Goal: Task Accomplishment & Management: Manage account settings

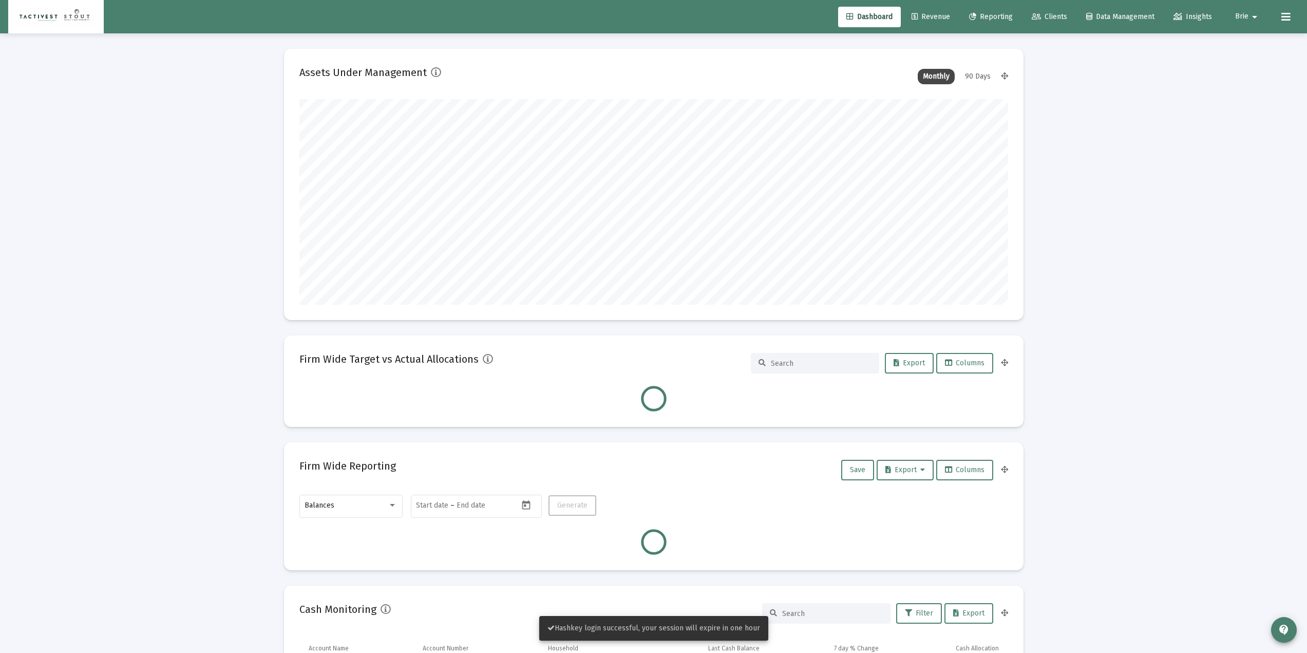
scroll to position [205, 381]
type input "[DATE]"
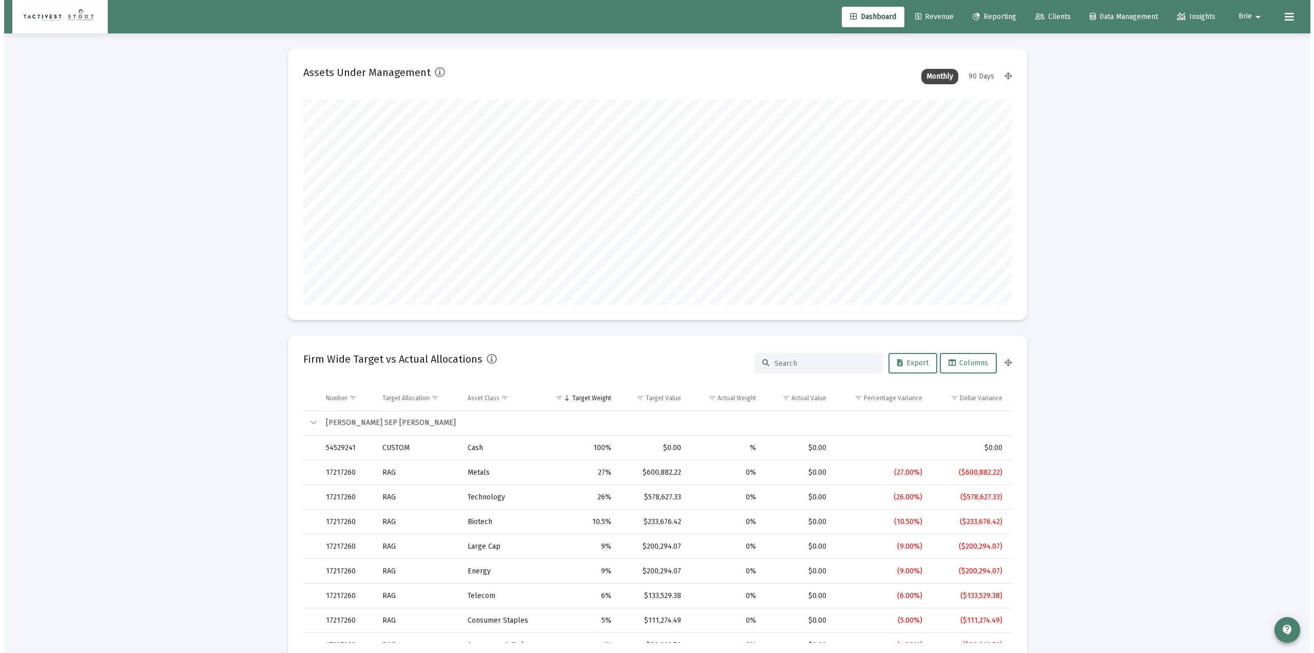
scroll to position [205, 331]
click at [1037, 13] on span "Clients" at bounding box center [1048, 16] width 35 height 9
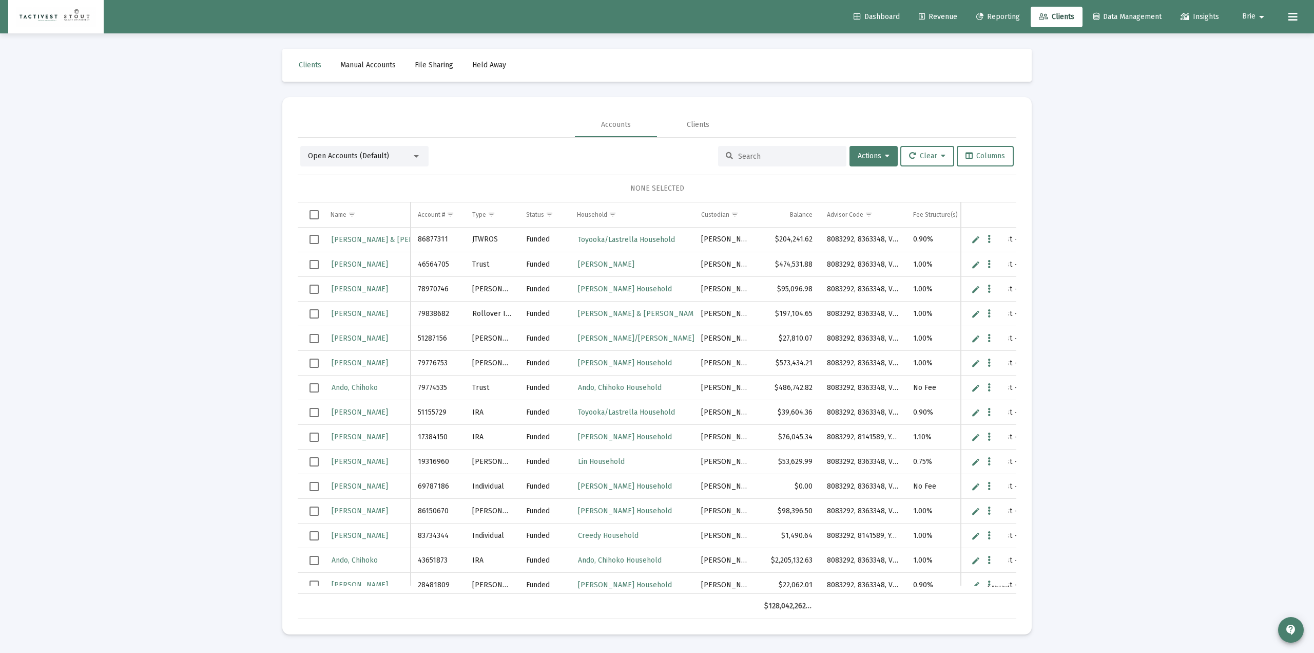
click at [753, 152] on input at bounding box center [788, 156] width 101 height 9
paste input "45260252"
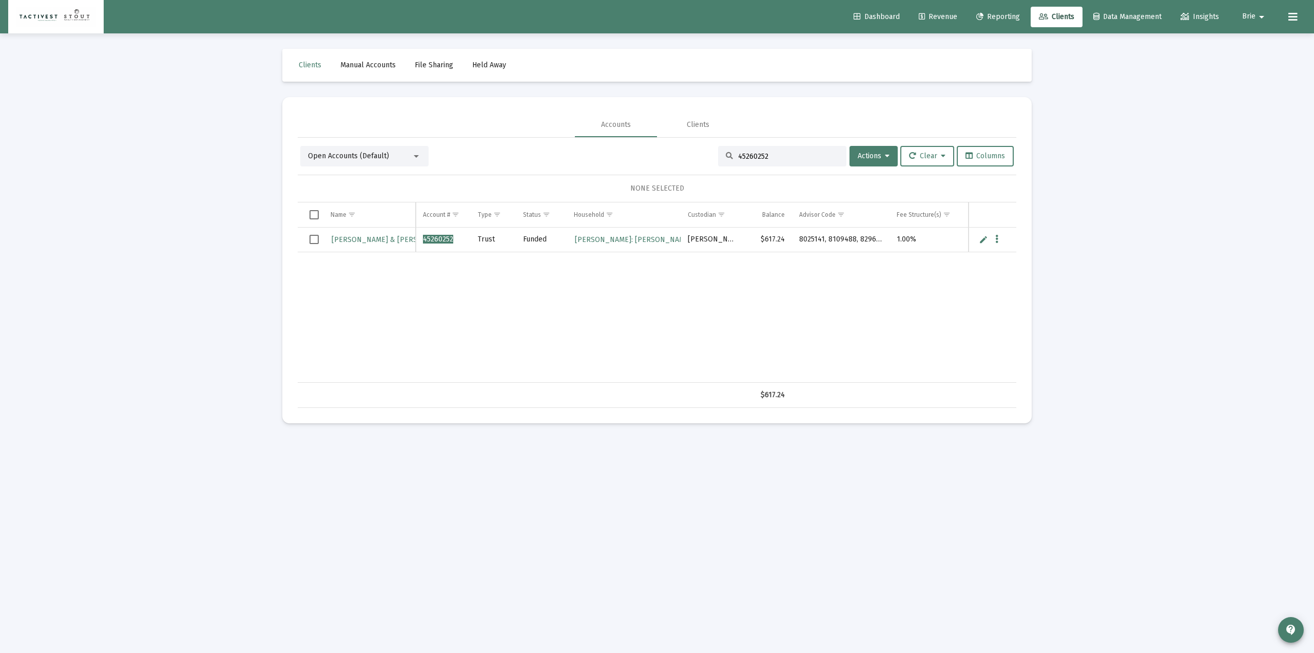
type input "45260252"
click at [919, 13] on icon at bounding box center [922, 16] width 6 height 7
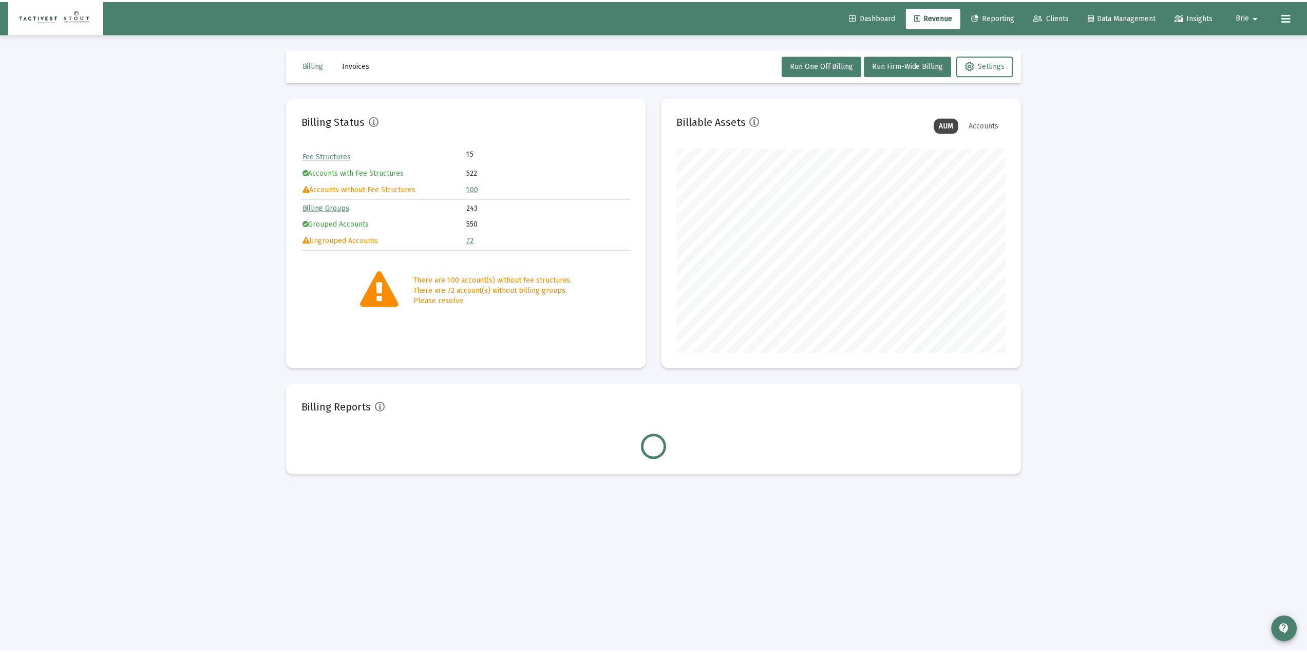
scroll to position [205, 331]
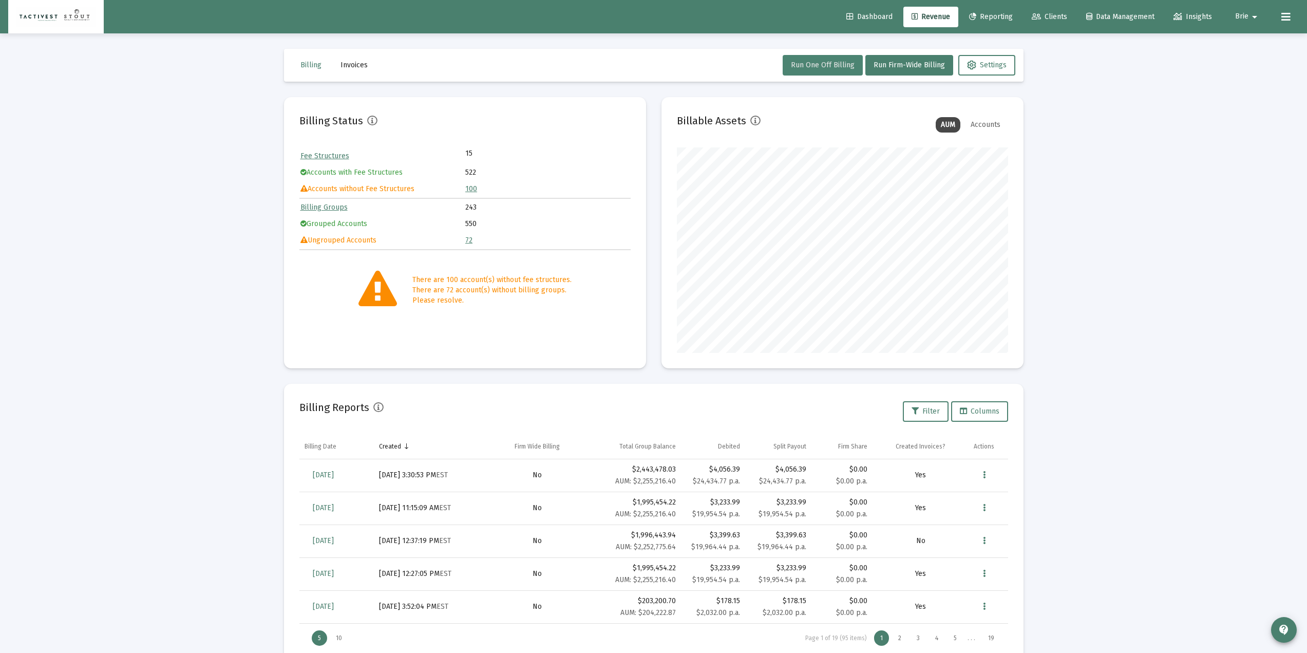
click at [823, 62] on span "Run One Off Billing" at bounding box center [823, 65] width 64 height 9
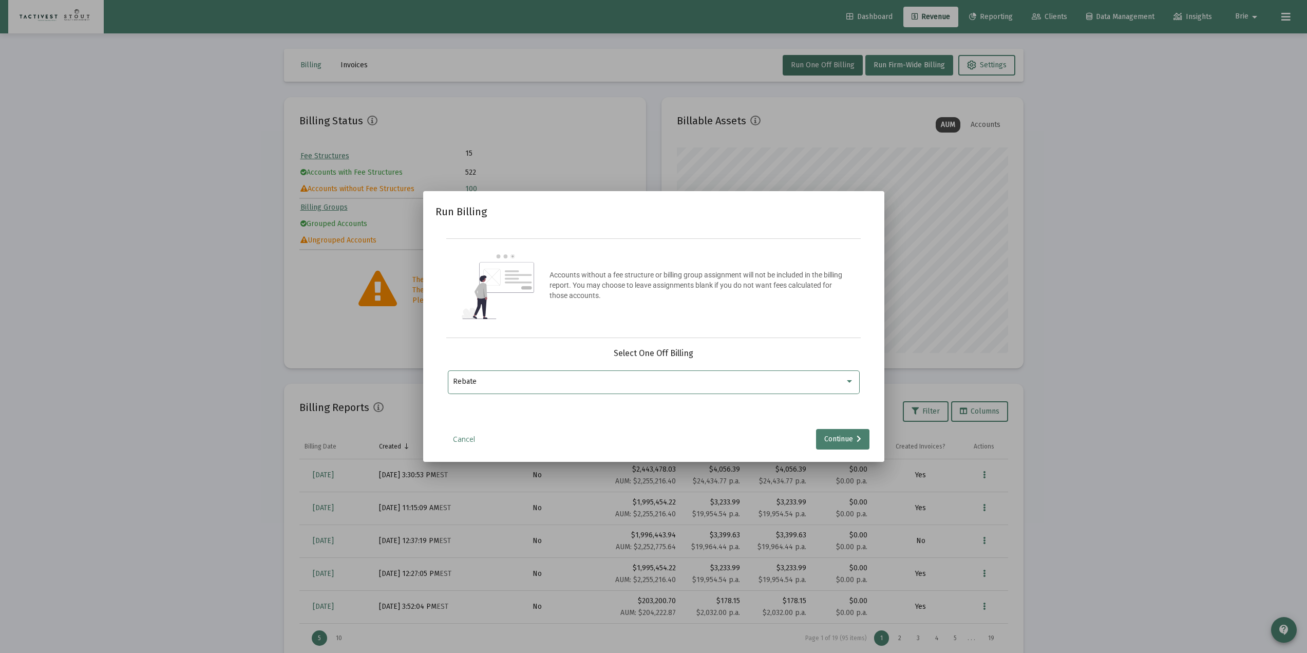
click at [613, 382] on div "Rebate" at bounding box center [649, 381] width 392 height 8
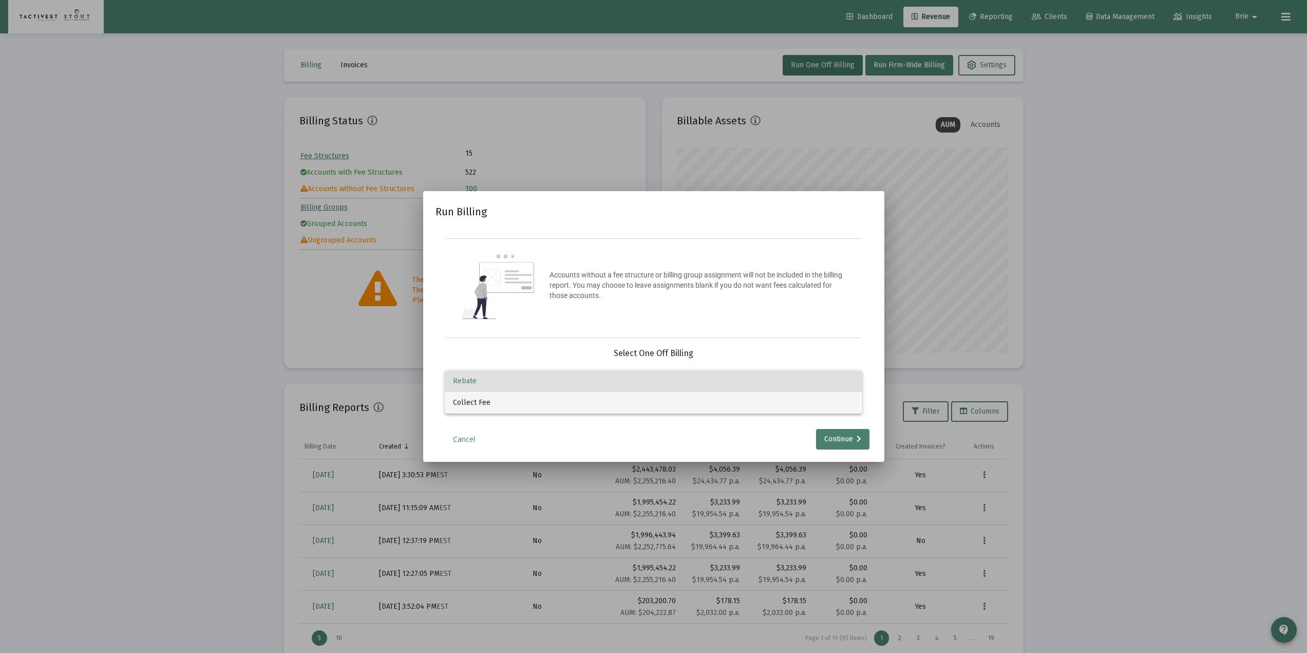
click at [487, 400] on span "Collect Fee" at bounding box center [653, 403] width 401 height 22
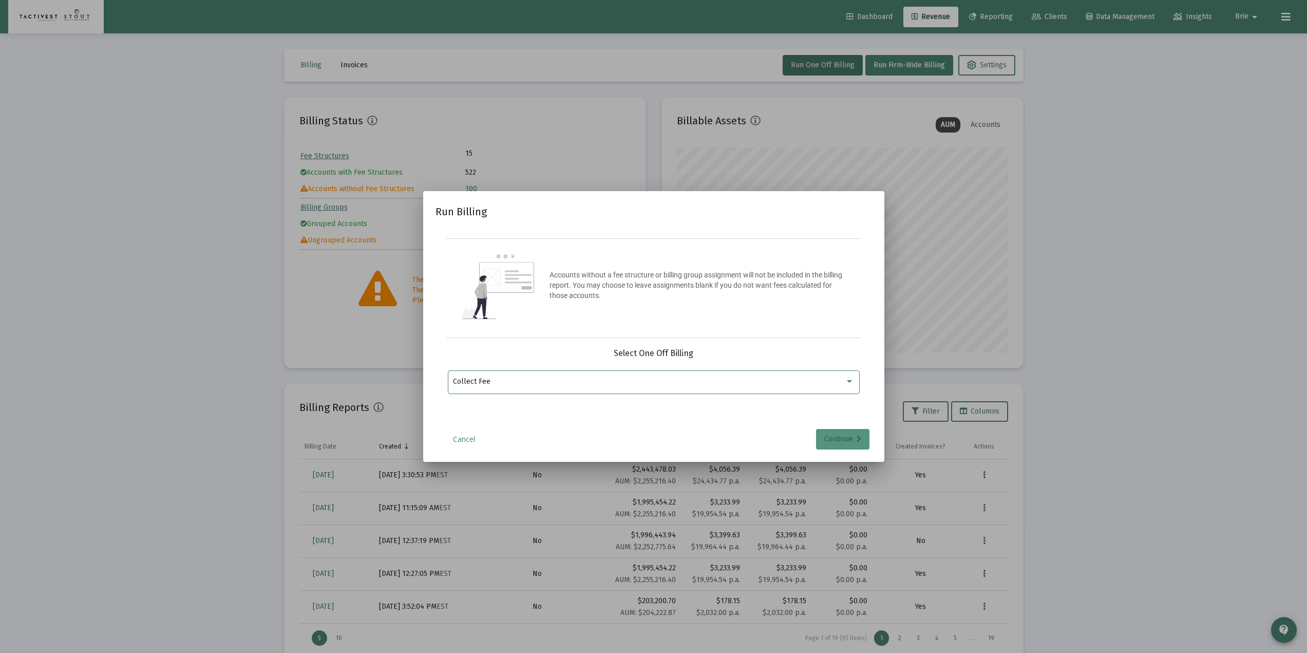
click at [841, 438] on div "Continue" at bounding box center [842, 439] width 37 height 21
click at [658, 382] on input "Selection" at bounding box center [647, 381] width 389 height 8
type input "maid"
click at [585, 401] on span "[PERSON_NAME] & [PERSON_NAME]" at bounding box center [538, 406] width 138 height 12
click at [461, 411] on input "[PERSON_NAME] & [PERSON_NAME]" at bounding box center [460, 411] width 1 height 1
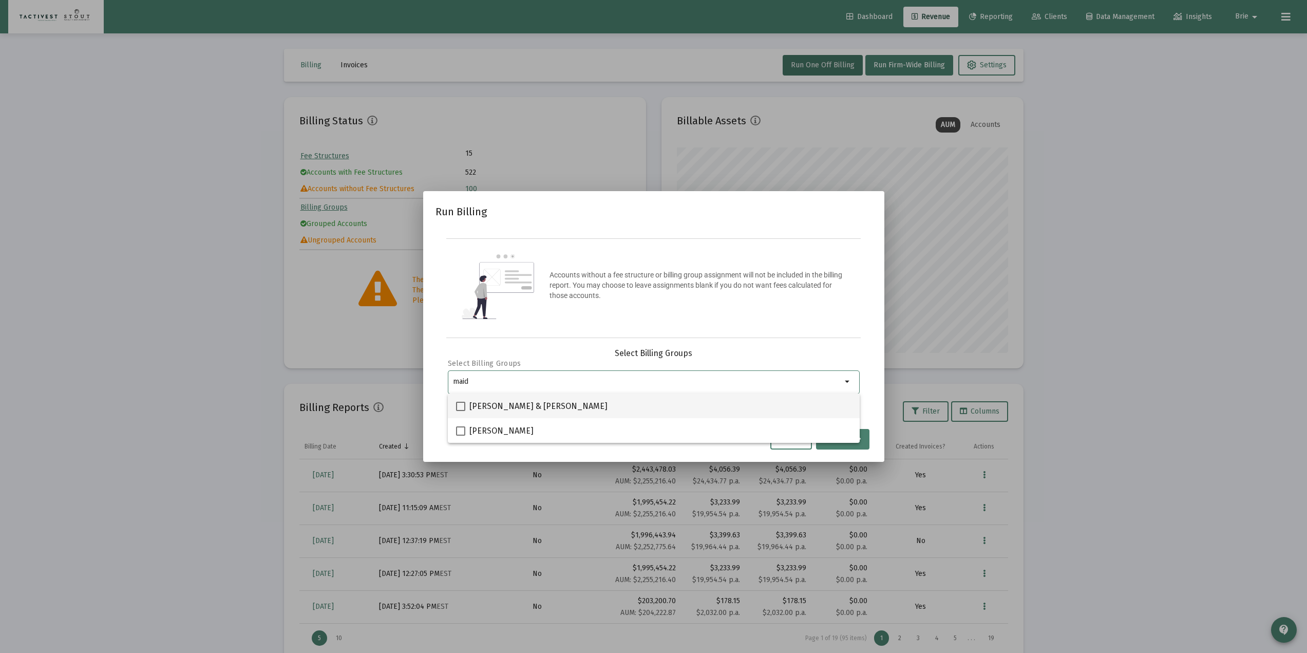
checkbox input "true"
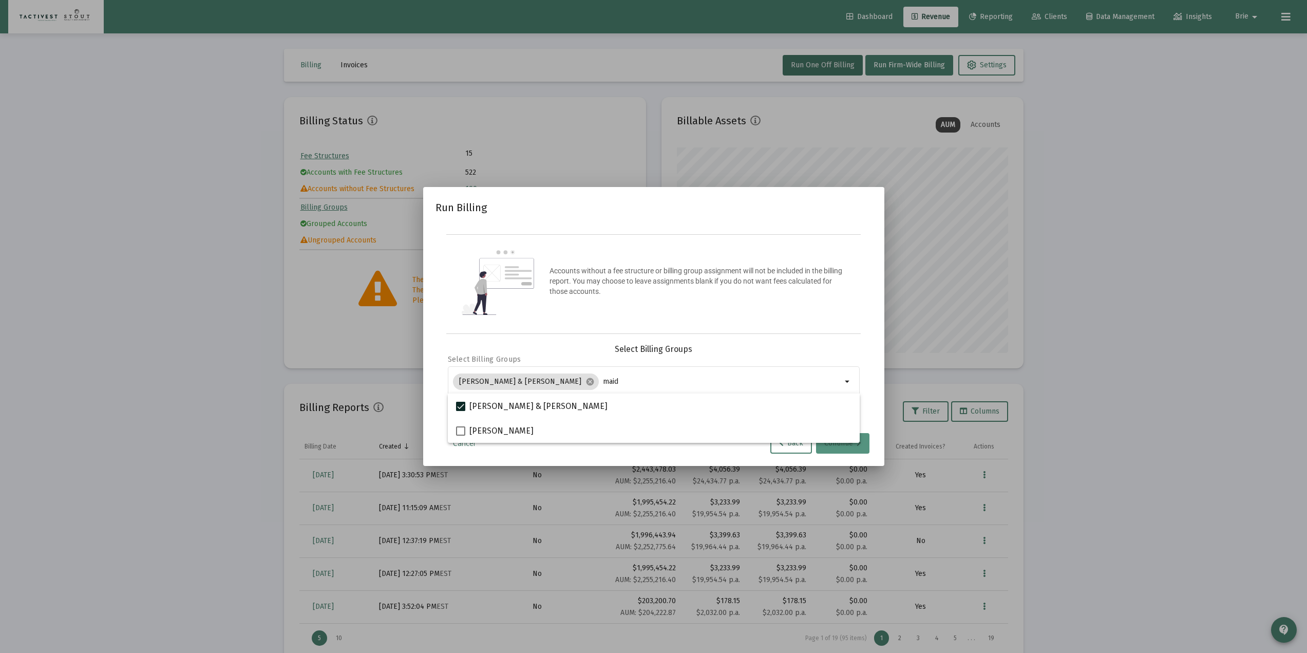
click at [867, 443] on button "Continue" at bounding box center [842, 443] width 53 height 21
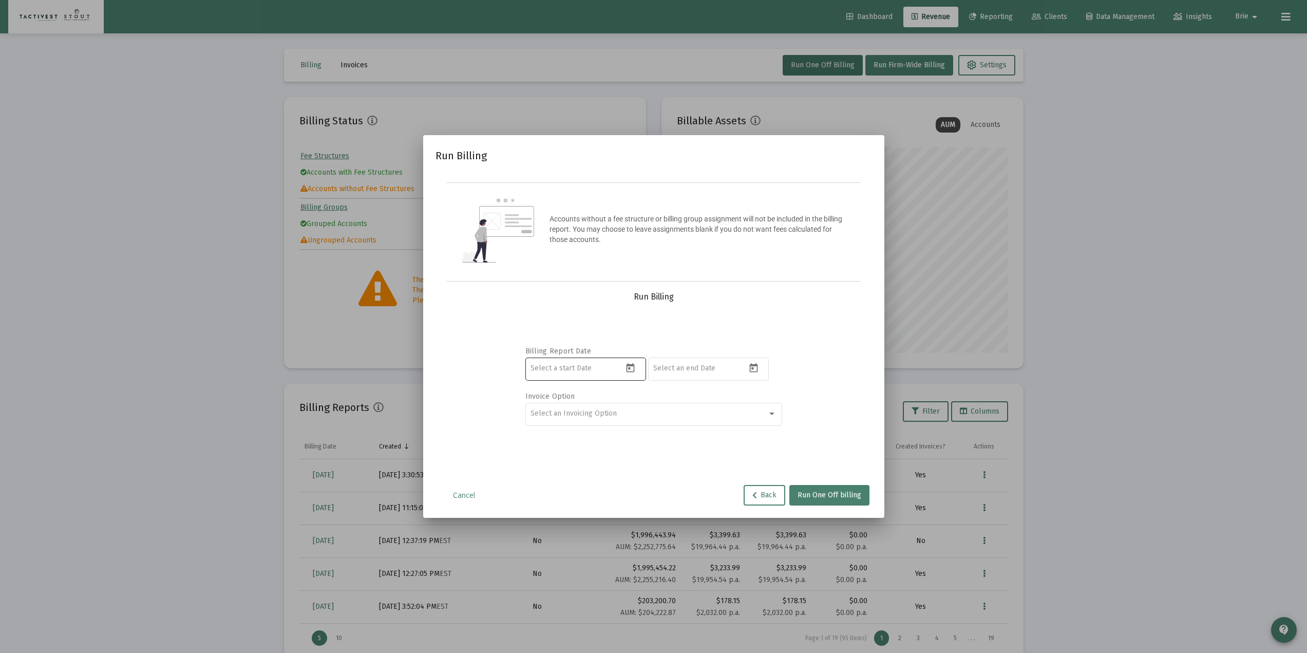
click at [628, 374] on button "Open calendar" at bounding box center [630, 367] width 15 height 15
click at [636, 403] on button "Previous month" at bounding box center [638, 402] width 21 height 21
click at [635, 400] on button "Previous month" at bounding box center [638, 402] width 21 height 21
click at [579, 466] on div "1" at bounding box center [580, 468] width 18 height 18
type input "[DATE]"
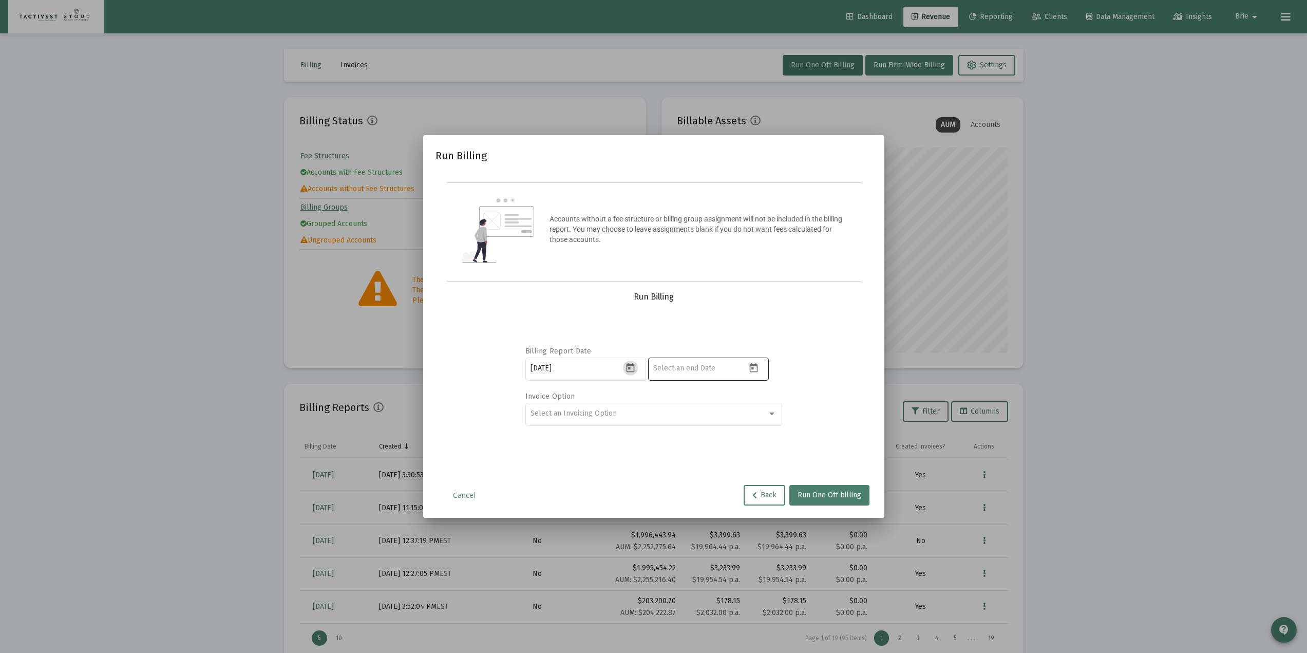
click at [753, 371] on icon "Open calendar" at bounding box center [753, 367] width 11 height 11
click at [769, 472] on div "5" at bounding box center [765, 468] width 18 height 18
type input "[DATE]"
click at [745, 414] on div "Select an Invoicing Option" at bounding box center [648, 413] width 237 height 8
drag, startPoint x: 838, startPoint y: 352, endPoint x: 822, endPoint y: 459, distance: 108.0
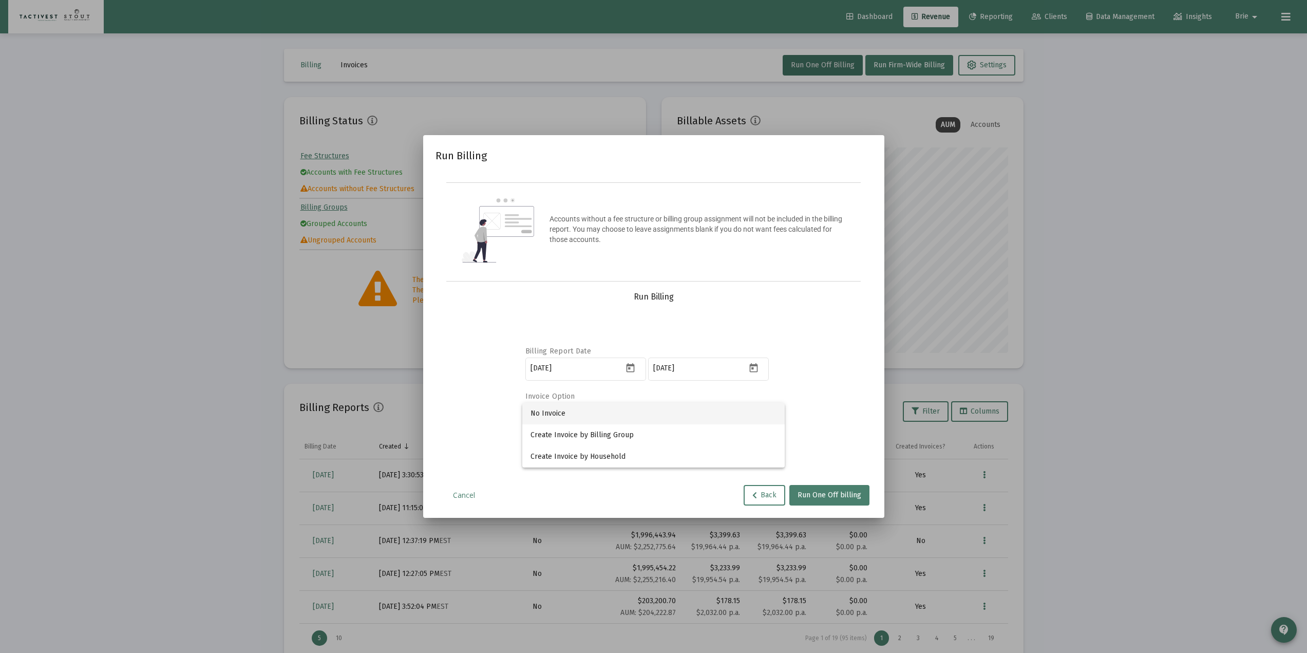
click at [840, 352] on div at bounding box center [653, 326] width 1307 height 653
click at [675, 410] on div "Select an Invoicing Option" at bounding box center [648, 413] width 237 height 8
click at [563, 418] on span "No Invoice" at bounding box center [653, 413] width 246 height 22
click at [817, 503] on button "Run One Off billing" at bounding box center [829, 495] width 80 height 21
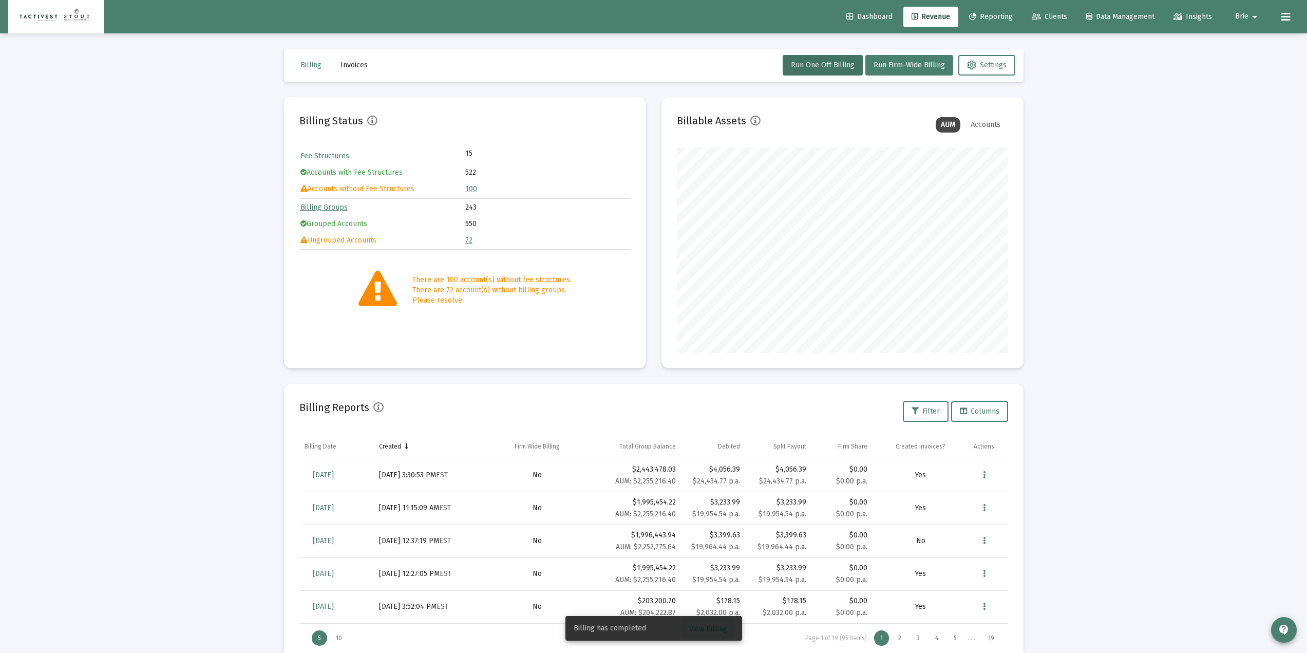
click at [715, 632] on span "View Billing" at bounding box center [708, 628] width 38 height 9
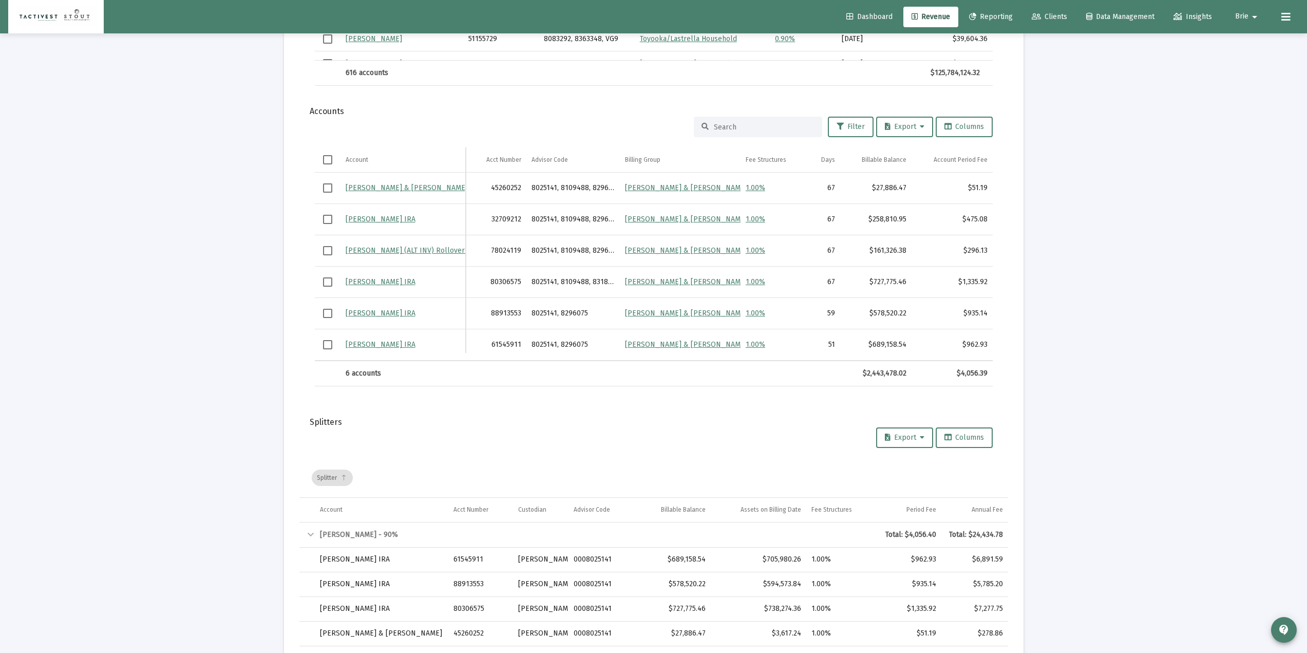
scroll to position [529, 0]
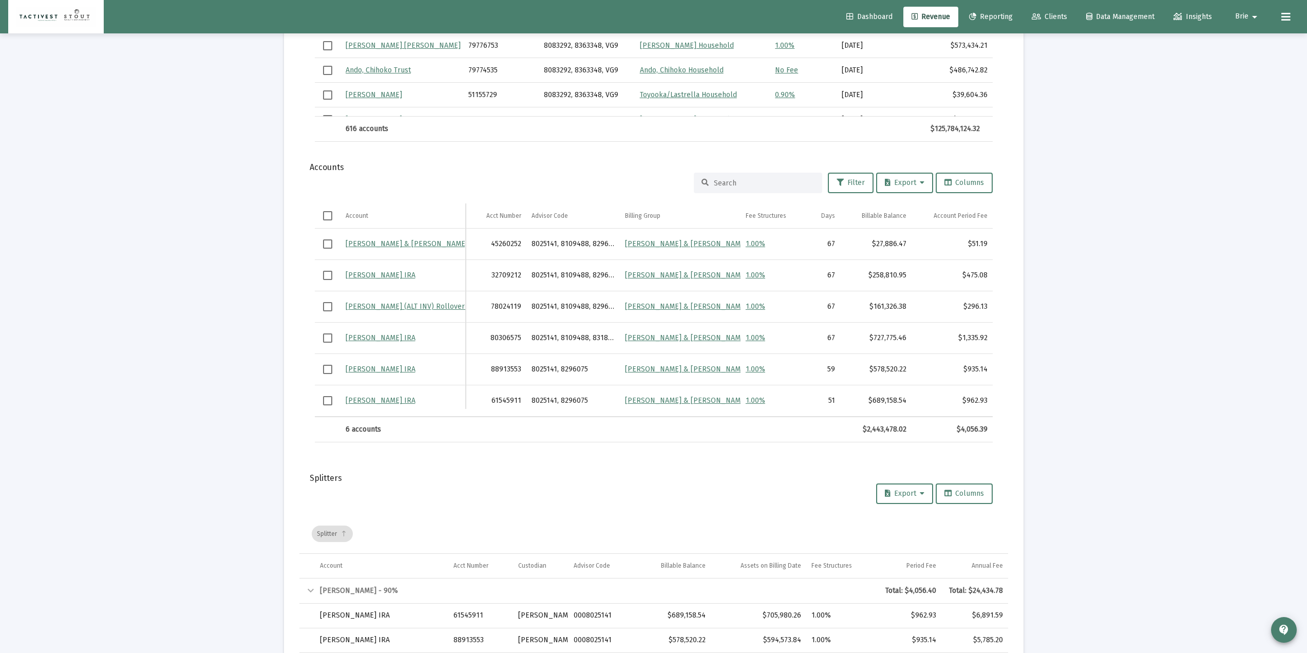
drag, startPoint x: 656, startPoint y: 415, endPoint x: 683, endPoint y: 419, distance: 26.9
click at [683, 416] on div "[PERSON_NAME] & [PERSON_NAME] Trust 45260252 8025141, 8109488, 8296075 [PERSON_…" at bounding box center [654, 322] width 678 height 188
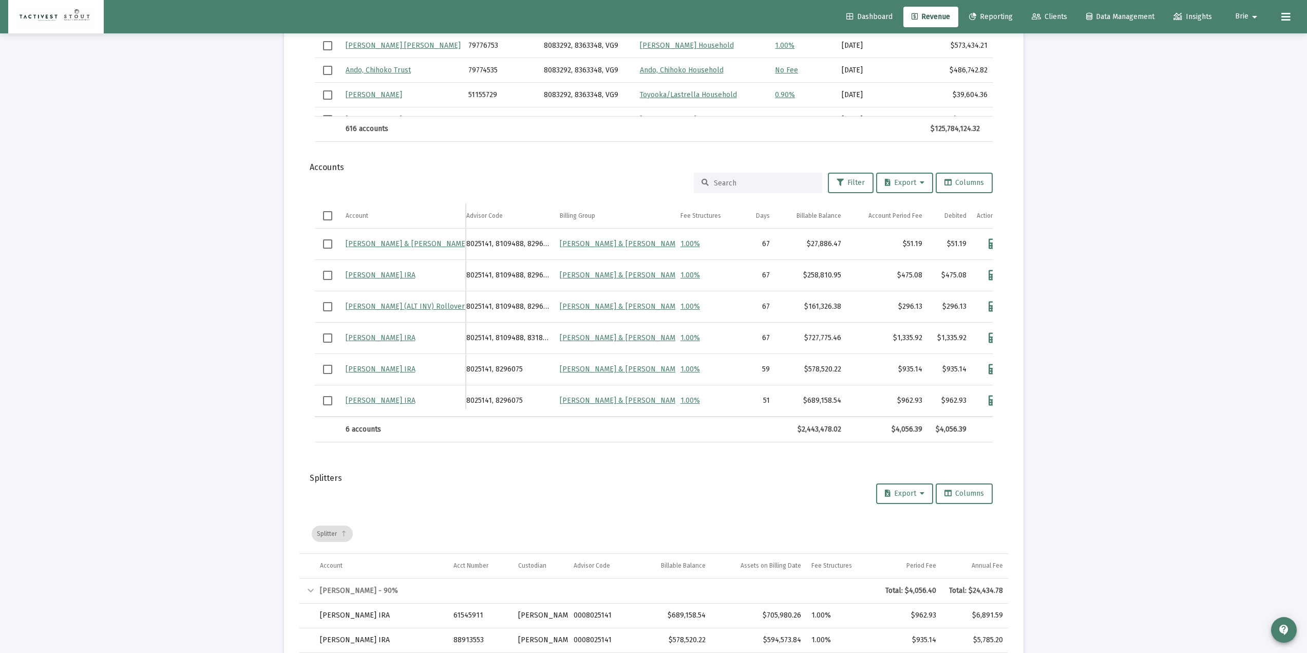
scroll to position [0, 90]
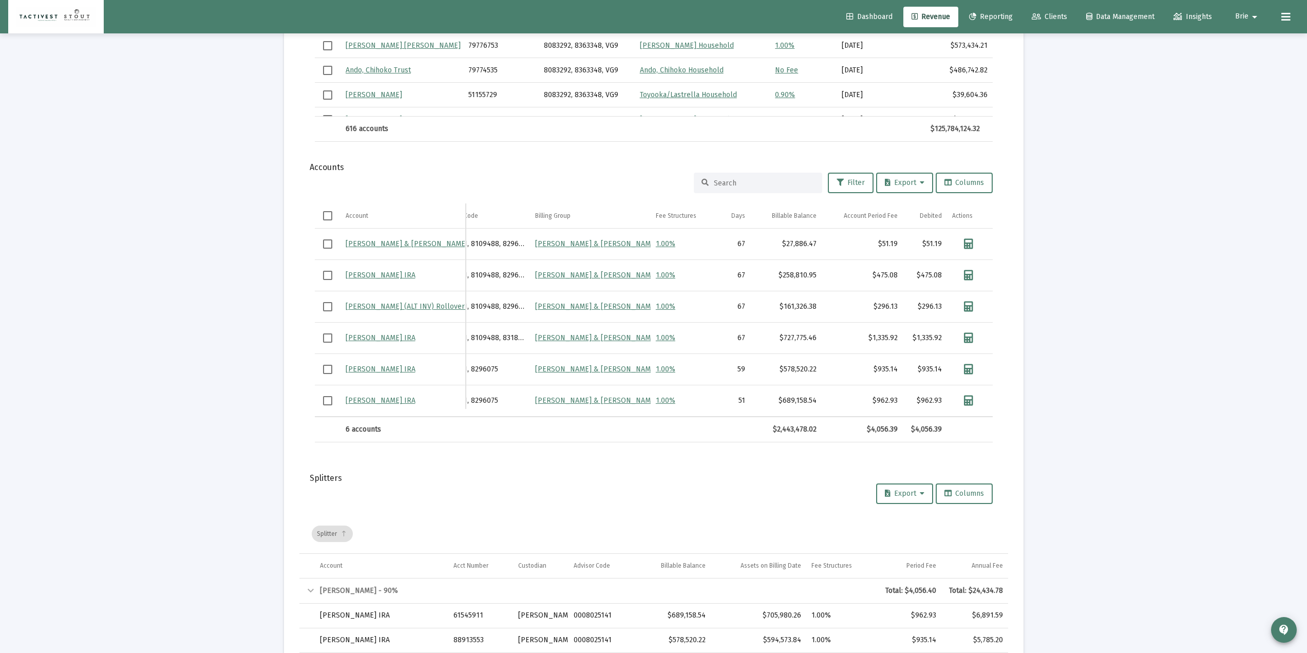
click at [189, 409] on div "Loading... arrow_back Back to Revenue Report Created: [DATE] Billing Snapshot D…" at bounding box center [653, 126] width 1307 height 1311
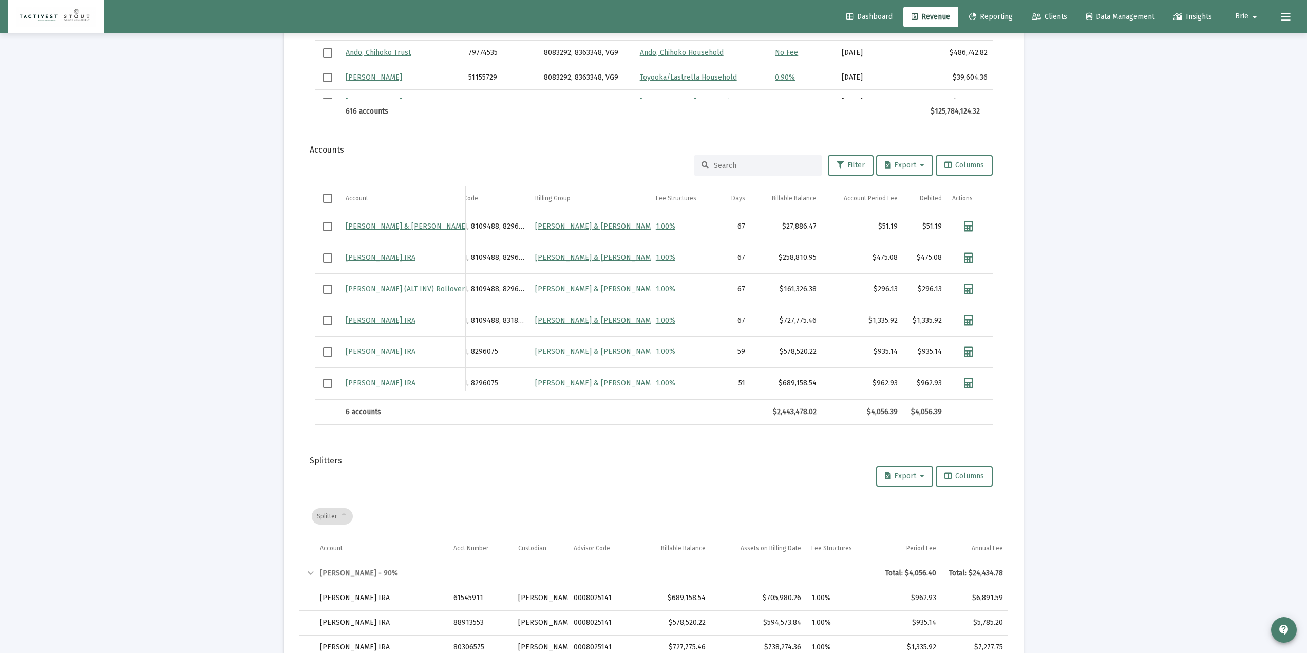
scroll to position [529, 0]
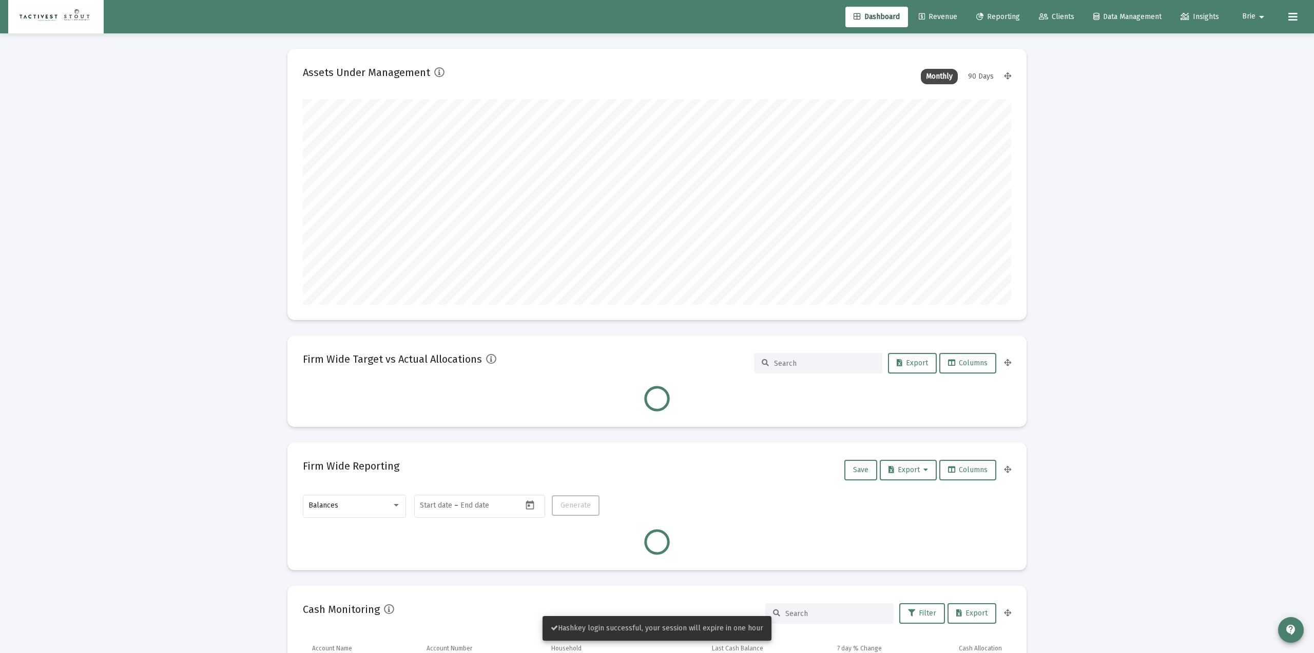
type input "[DATE]"
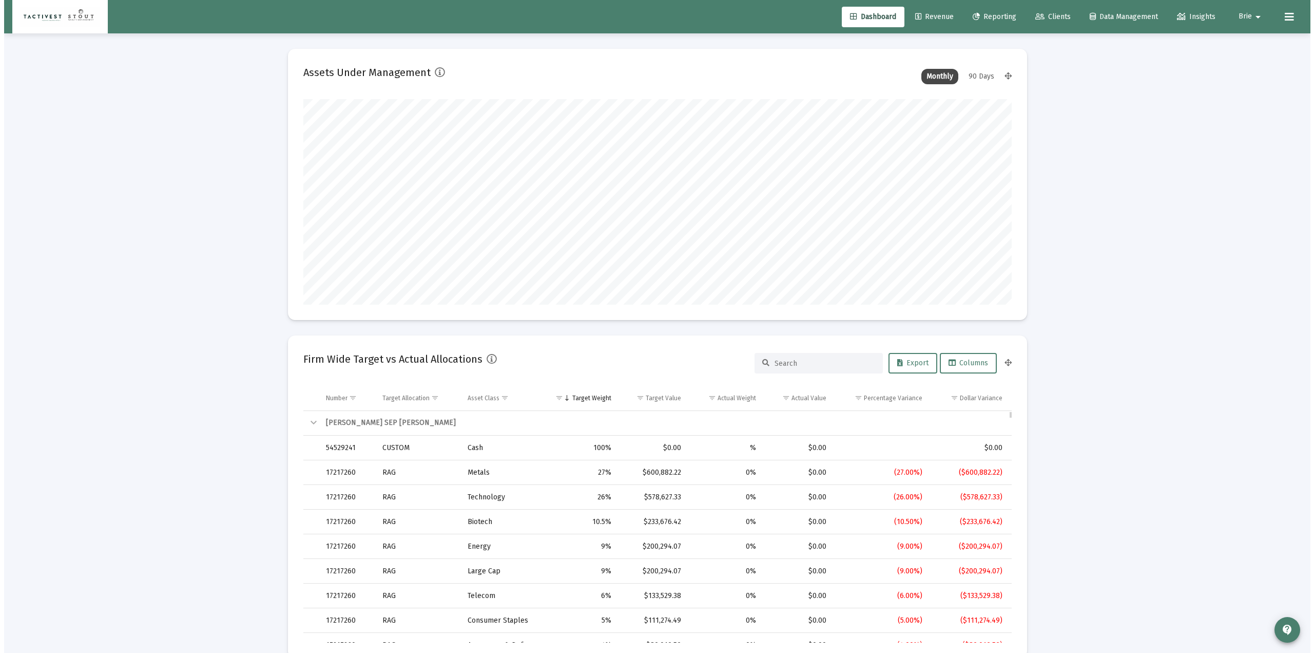
scroll to position [205, 331]
click at [937, 12] on link "Revenue" at bounding box center [930, 17] width 55 height 21
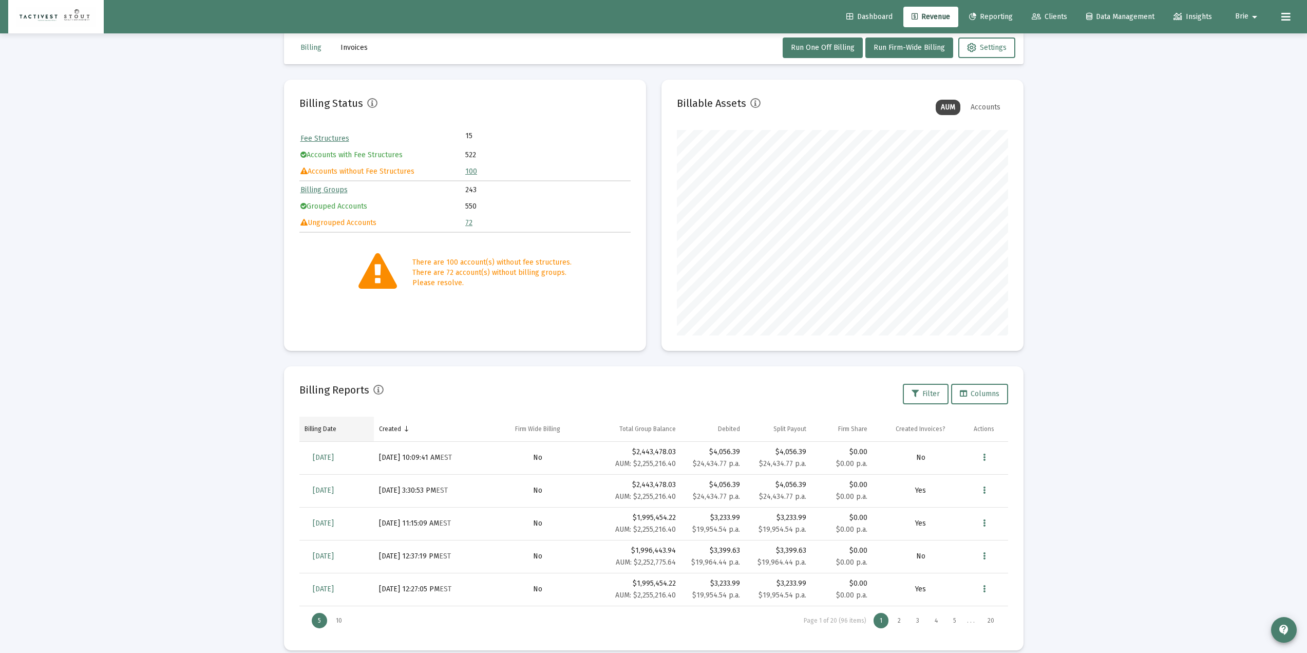
scroll to position [30, 0]
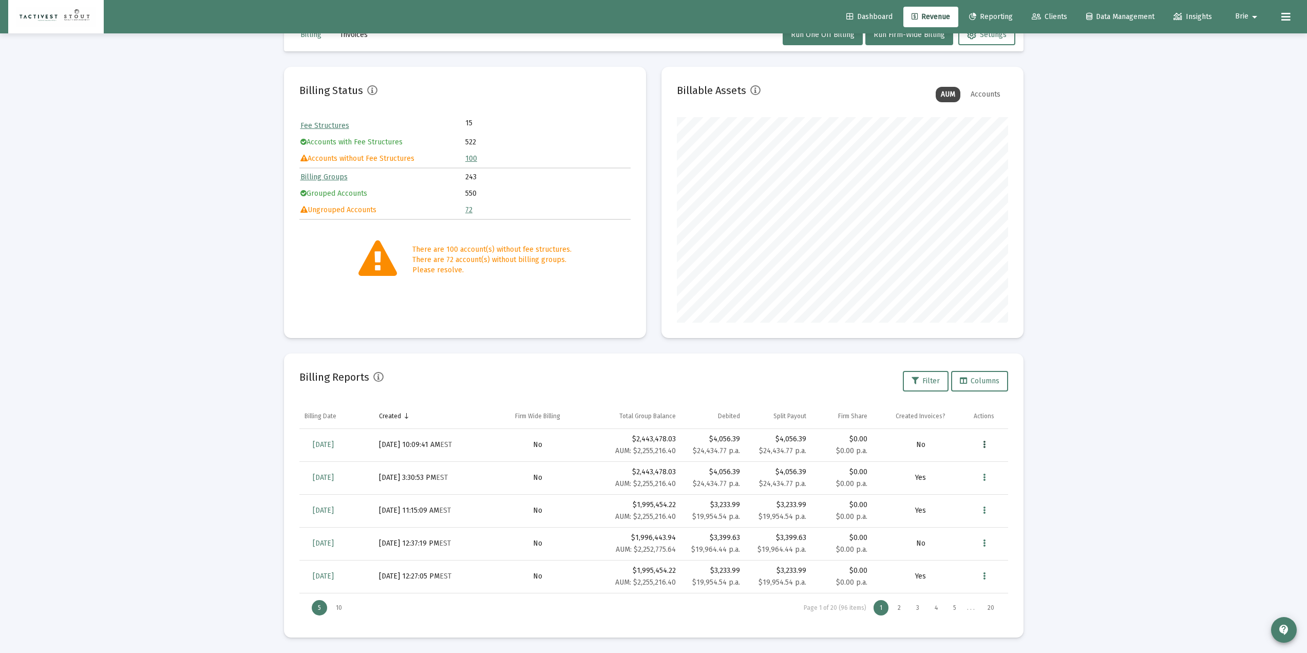
click at [988, 443] on button "Data grid" at bounding box center [983, 444] width 21 height 21
click at [1017, 524] on button "Remove" at bounding box center [1017, 520] width 88 height 25
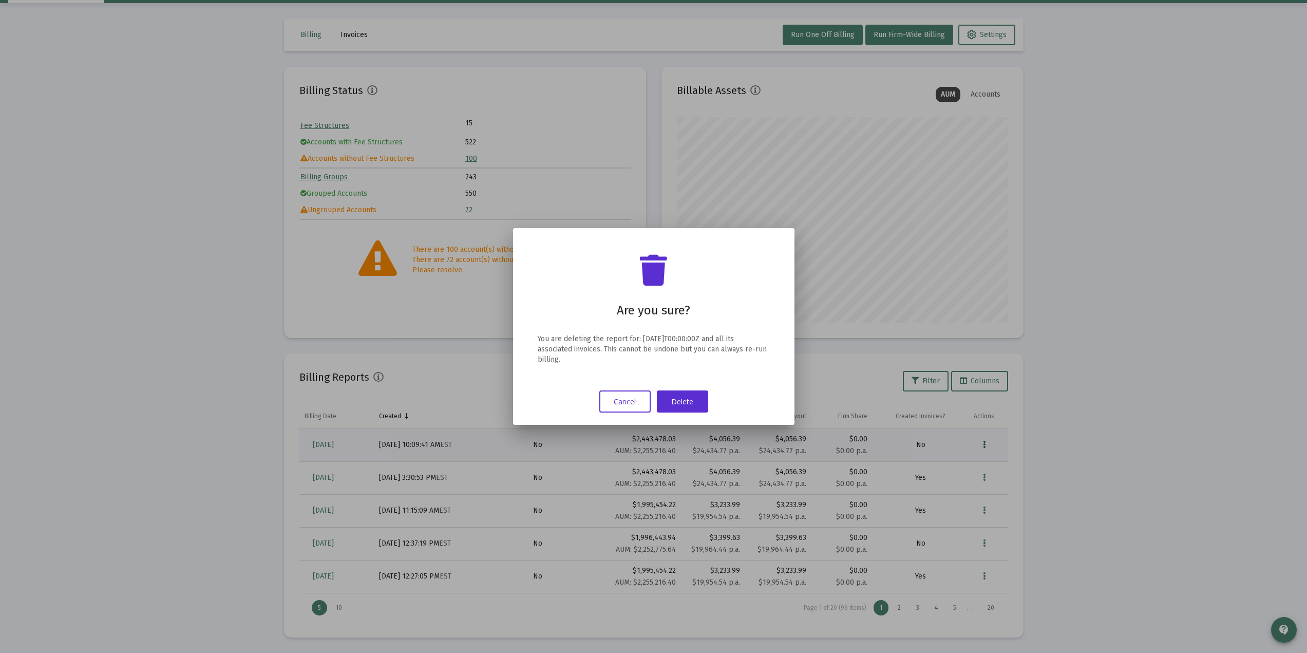
scroll to position [0, 0]
click at [676, 395] on button "Delete" at bounding box center [682, 401] width 51 height 22
